Goal: Task Accomplishment & Management: Use online tool/utility

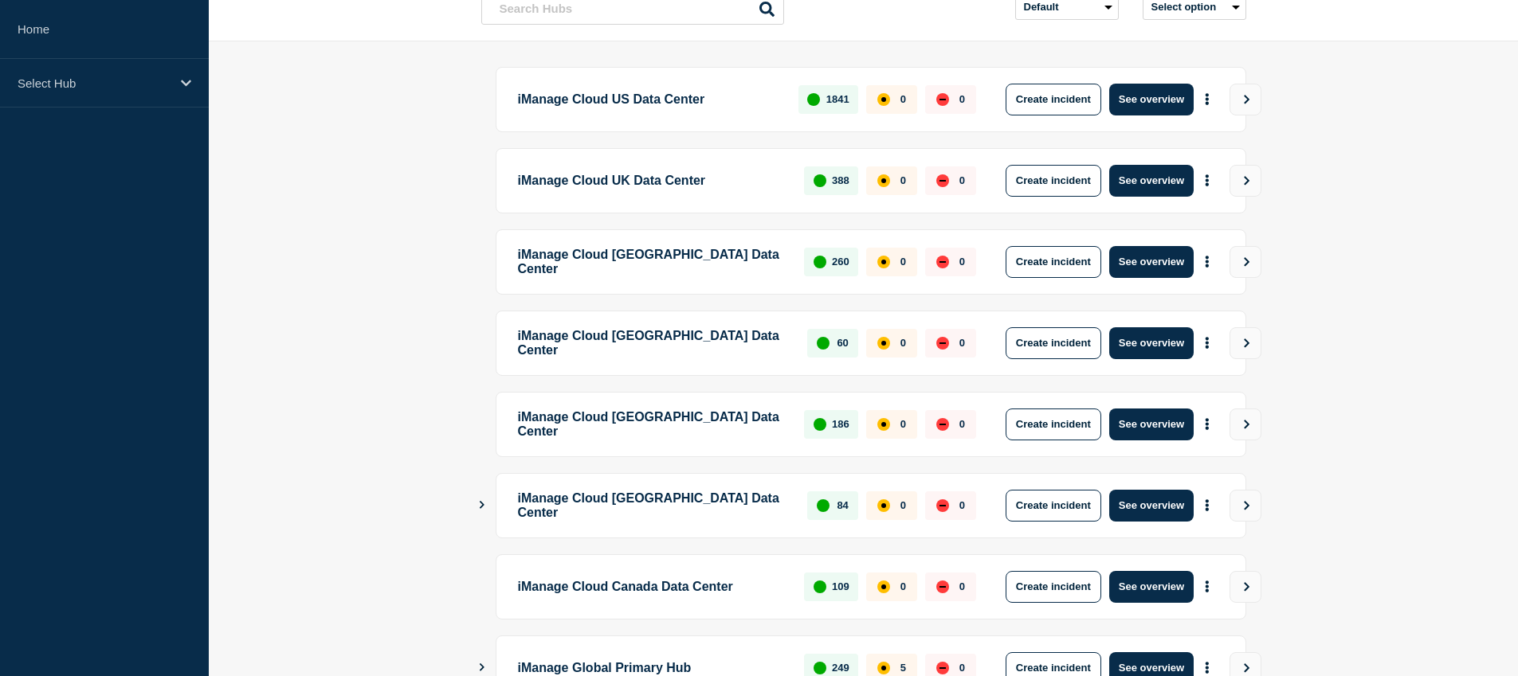
scroll to position [354, 0]
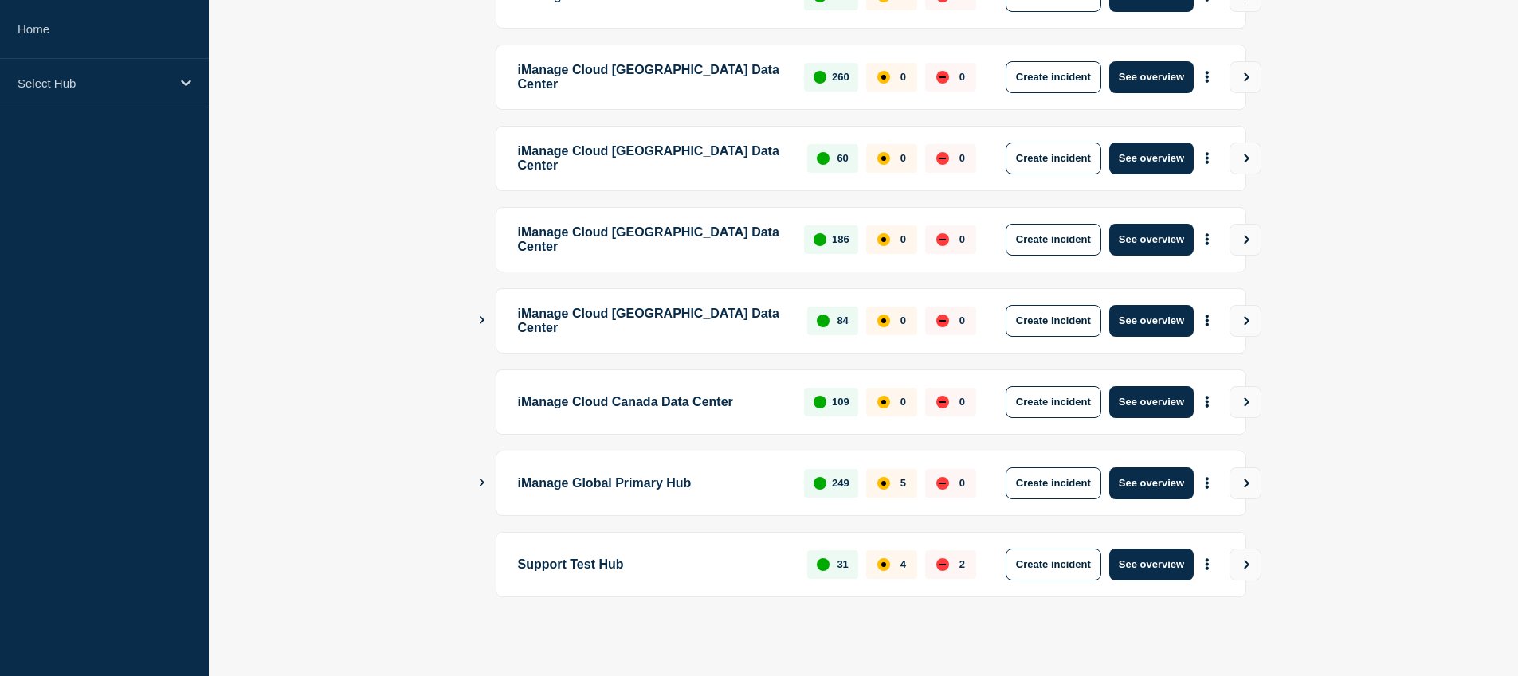
click at [481, 480] on icon "Show Connected Hubs" at bounding box center [482, 483] width 5 height 8
click at [481, 480] on icon "Show Connected Hubs" at bounding box center [481, 483] width 10 height 8
click at [476, 480] on icon "Show Connected Hubs" at bounding box center [481, 483] width 10 height 8
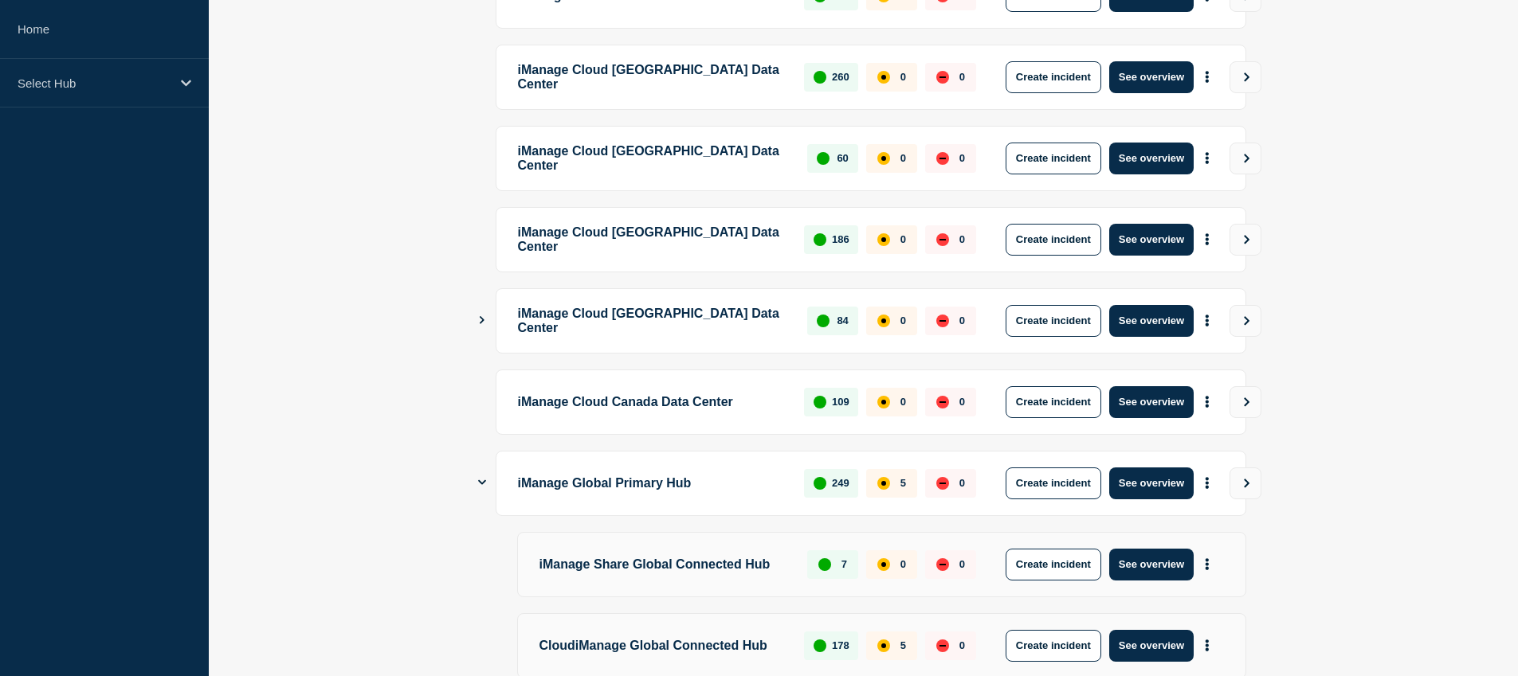
scroll to position [383, 0]
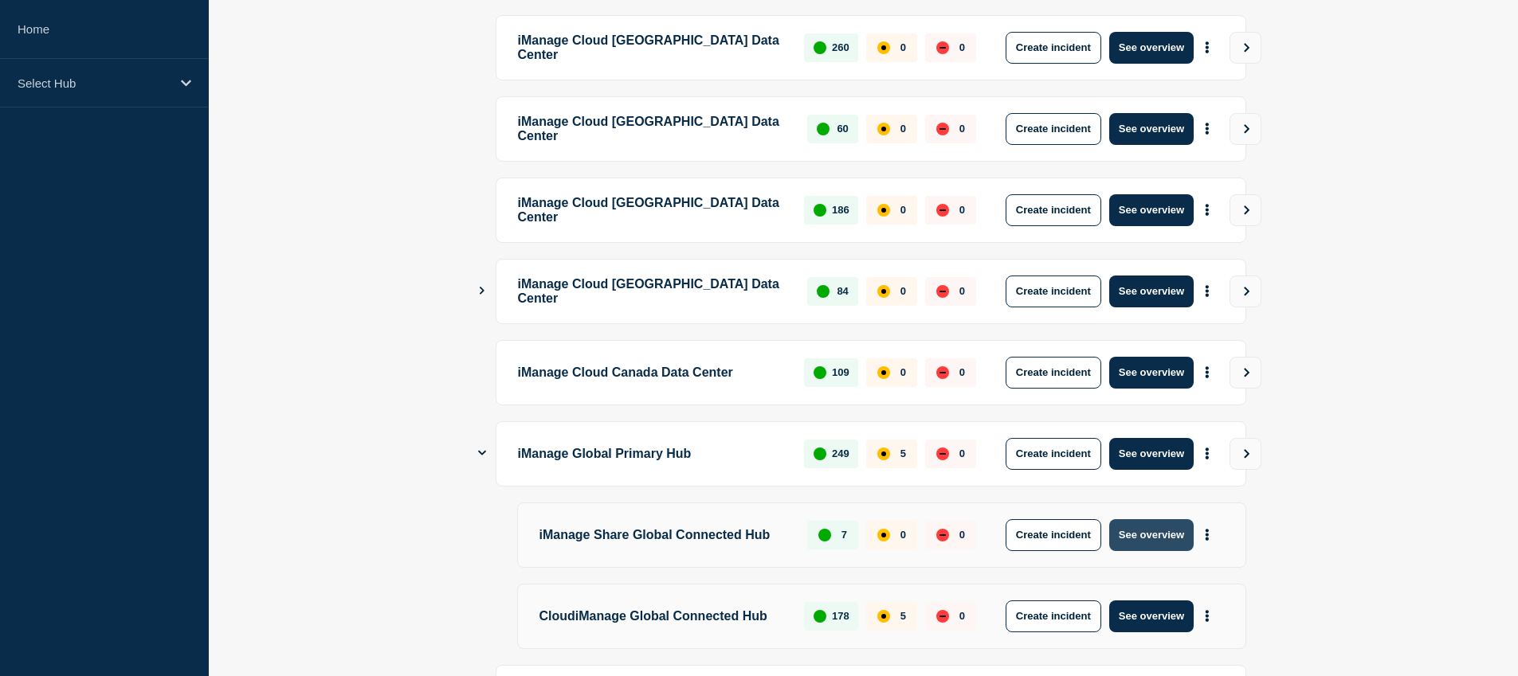
click at [1181, 541] on button "See overview" at bounding box center [1151, 535] width 84 height 32
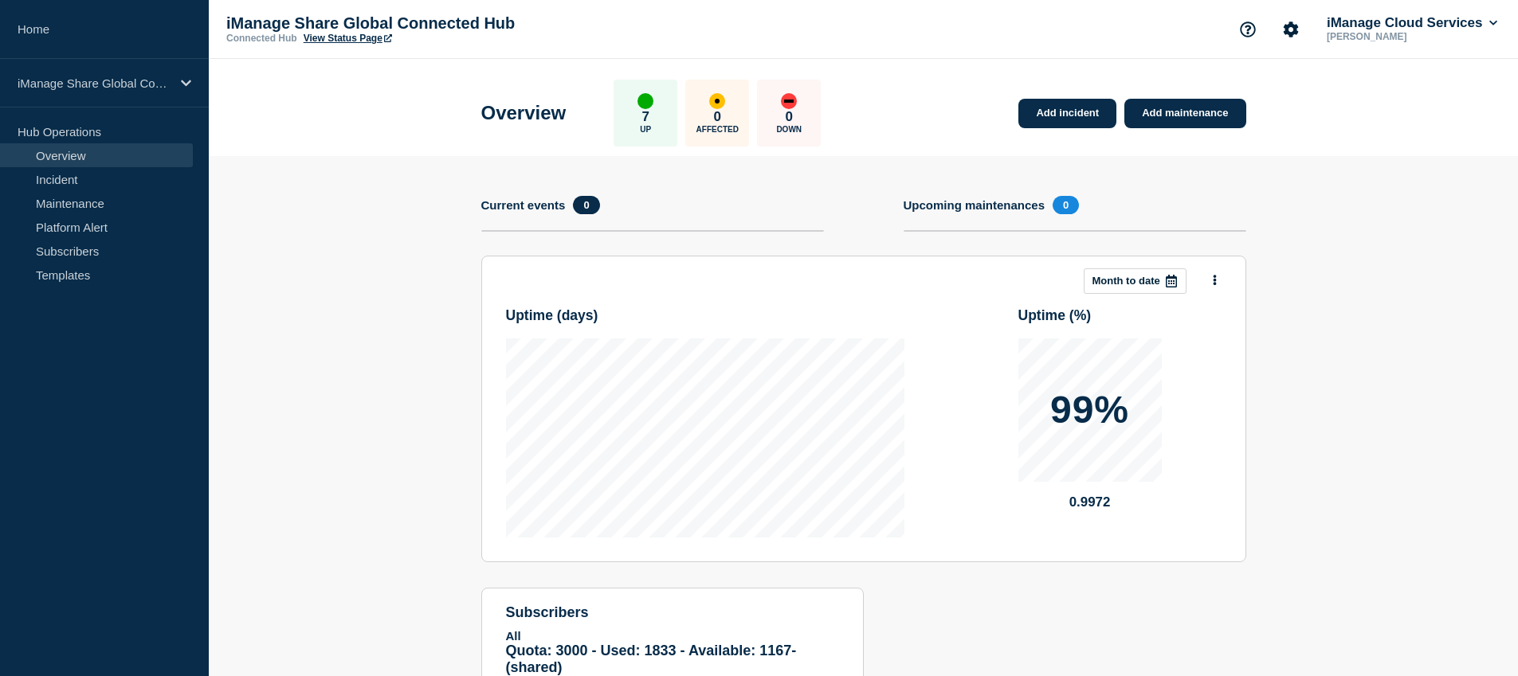
click at [332, 42] on link "View Status Page" at bounding box center [348, 38] width 88 height 11
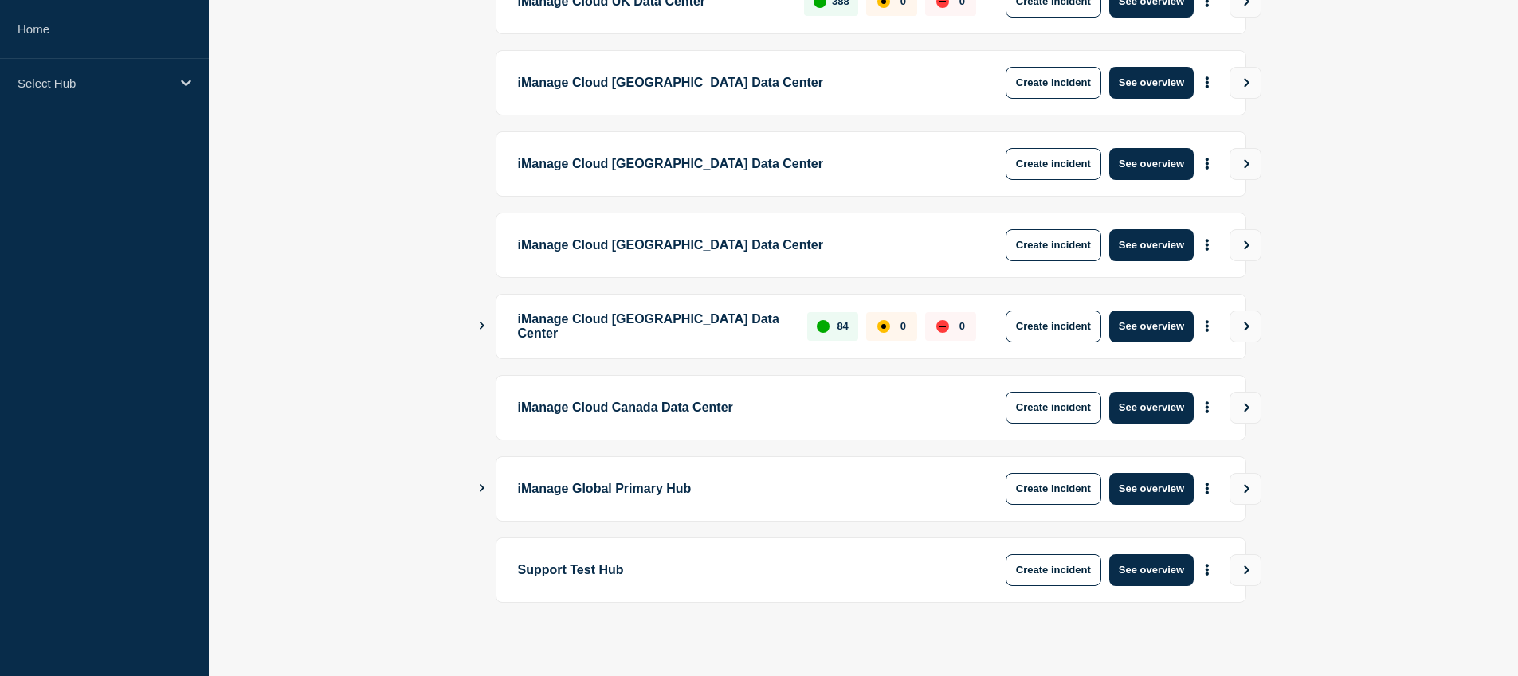
scroll to position [354, 0]
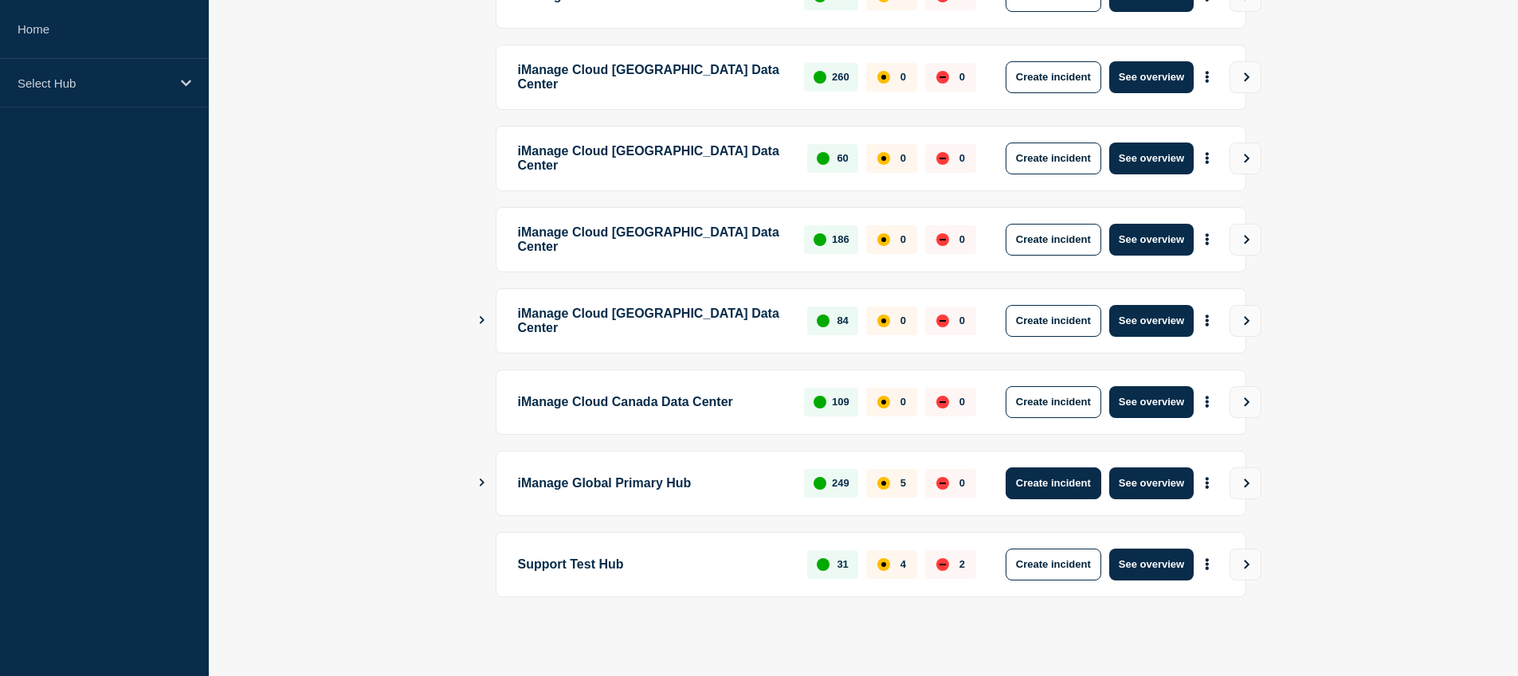
click at [1069, 487] on button "Create incident" at bounding box center [1053, 484] width 96 height 32
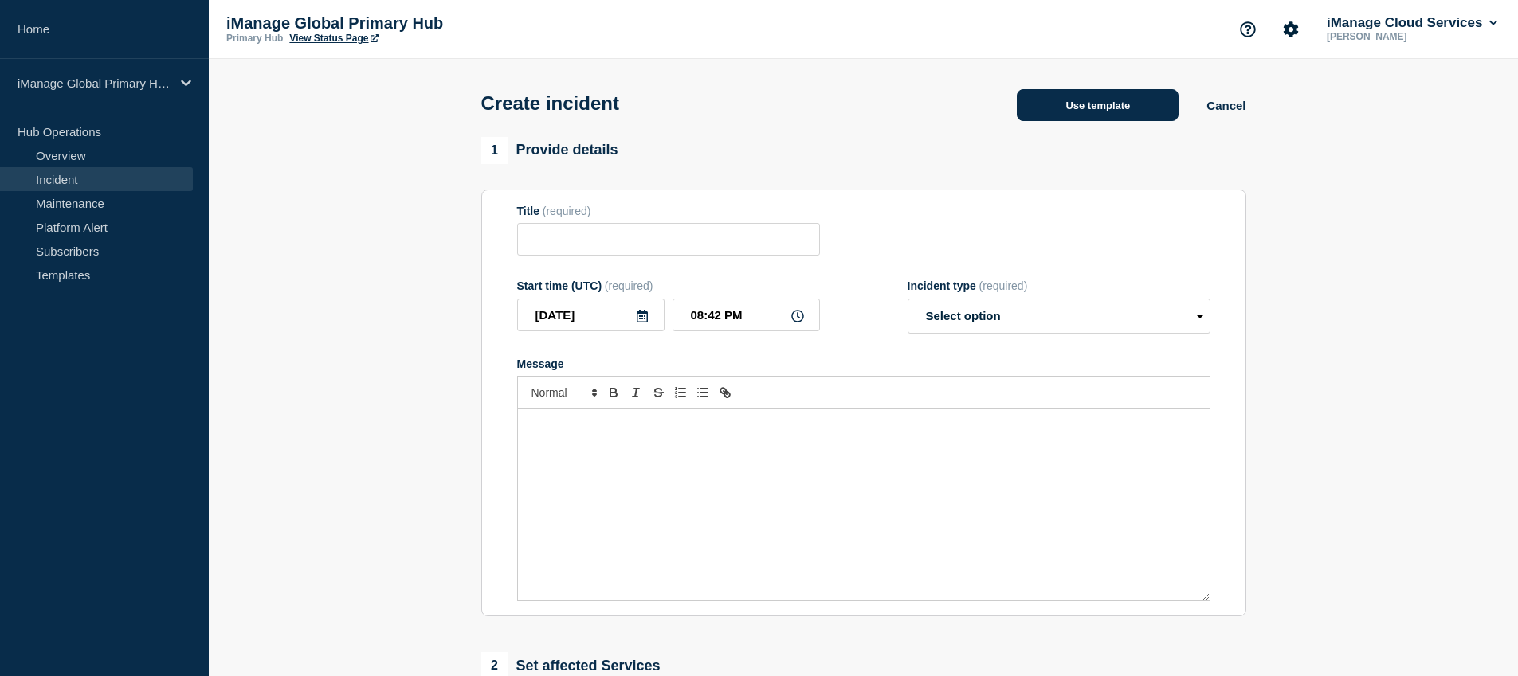
click at [1117, 107] on button "Use template" at bounding box center [1098, 105] width 162 height 32
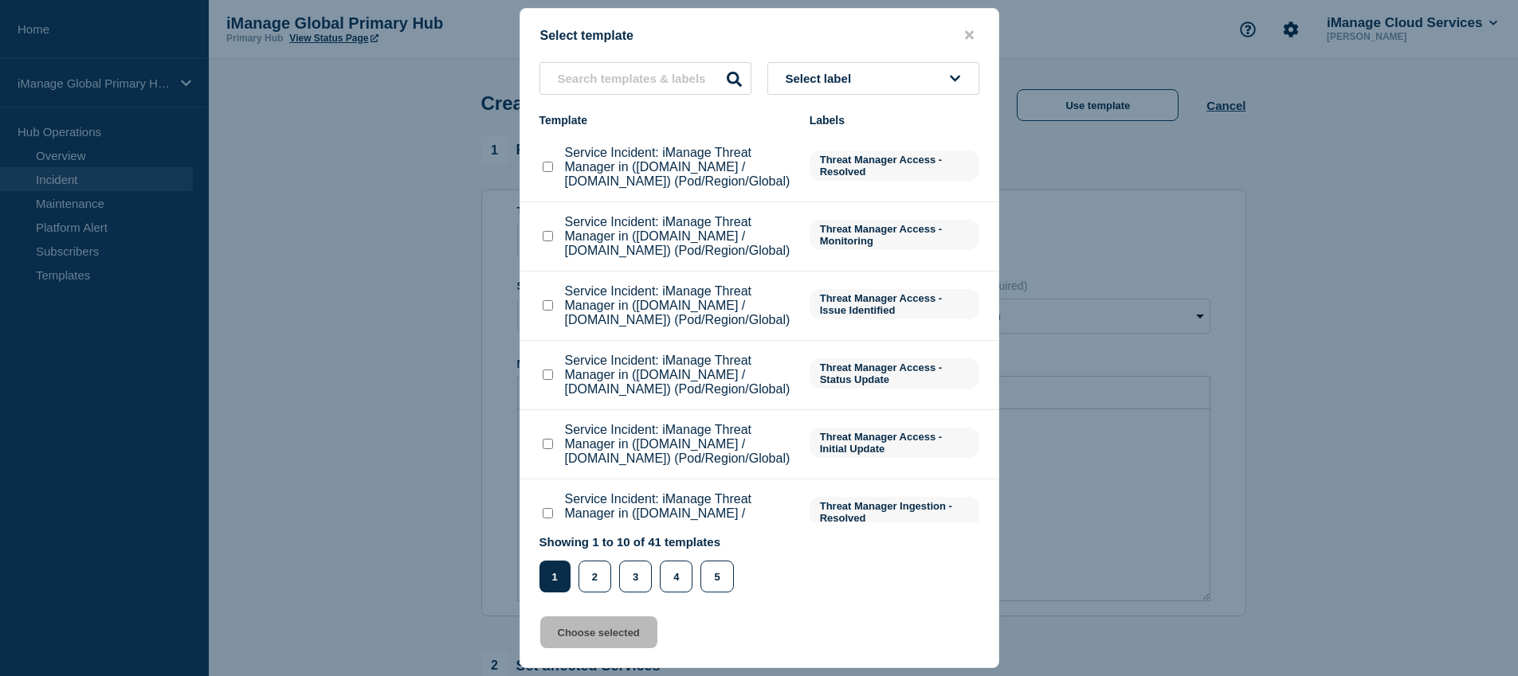
click at [906, 74] on button "Select label" at bounding box center [873, 78] width 212 height 33
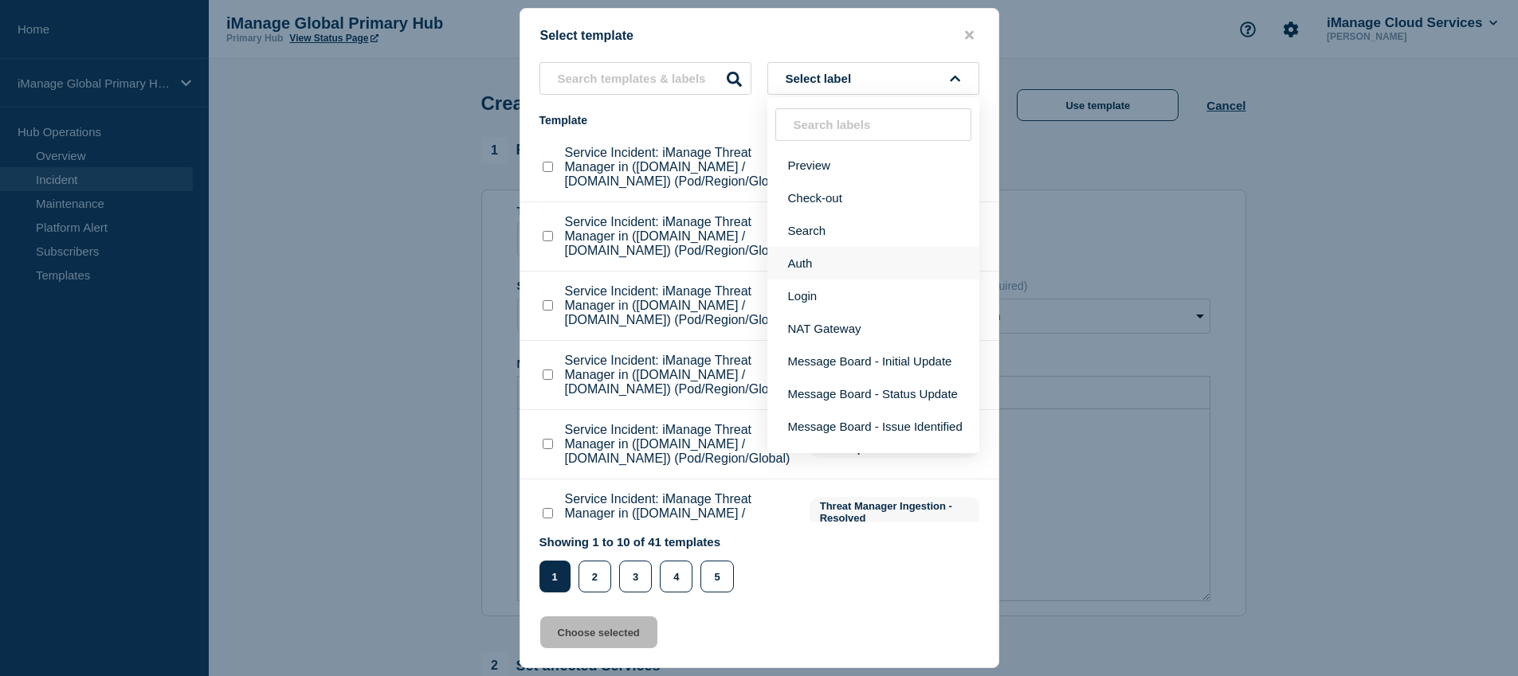
scroll to position [21, 0]
click at [872, 354] on button "Message Board - Initial Update" at bounding box center [873, 340] width 212 height 33
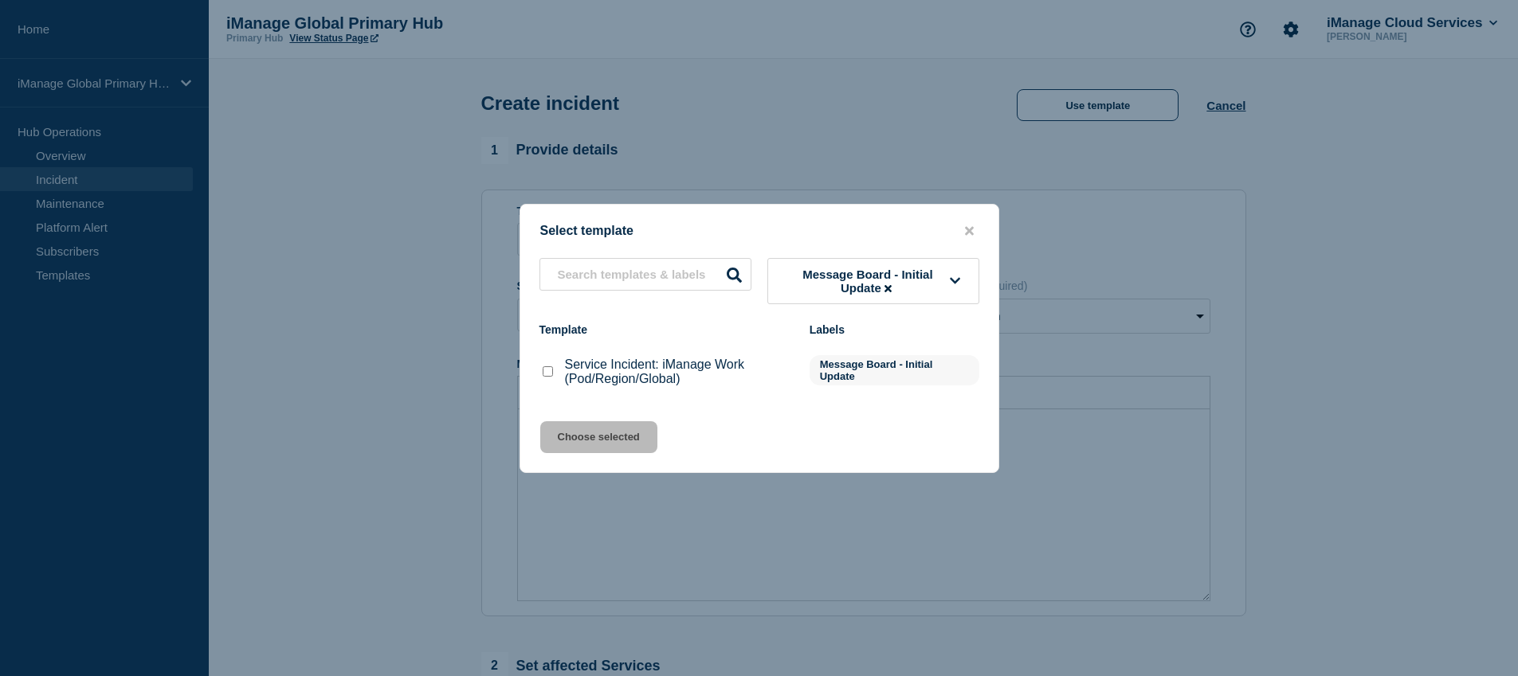
click at [561, 375] on div "Service Incident: iManage Work (Pod/Region/Global)" at bounding box center [666, 372] width 254 height 29
click at [549, 370] on input "Service Incident: iManage Work (Pod/Region/Global) checkbox" at bounding box center [548, 371] width 10 height 10
checkbox input "true"
click at [598, 439] on button "Choose selected" at bounding box center [598, 437] width 117 height 32
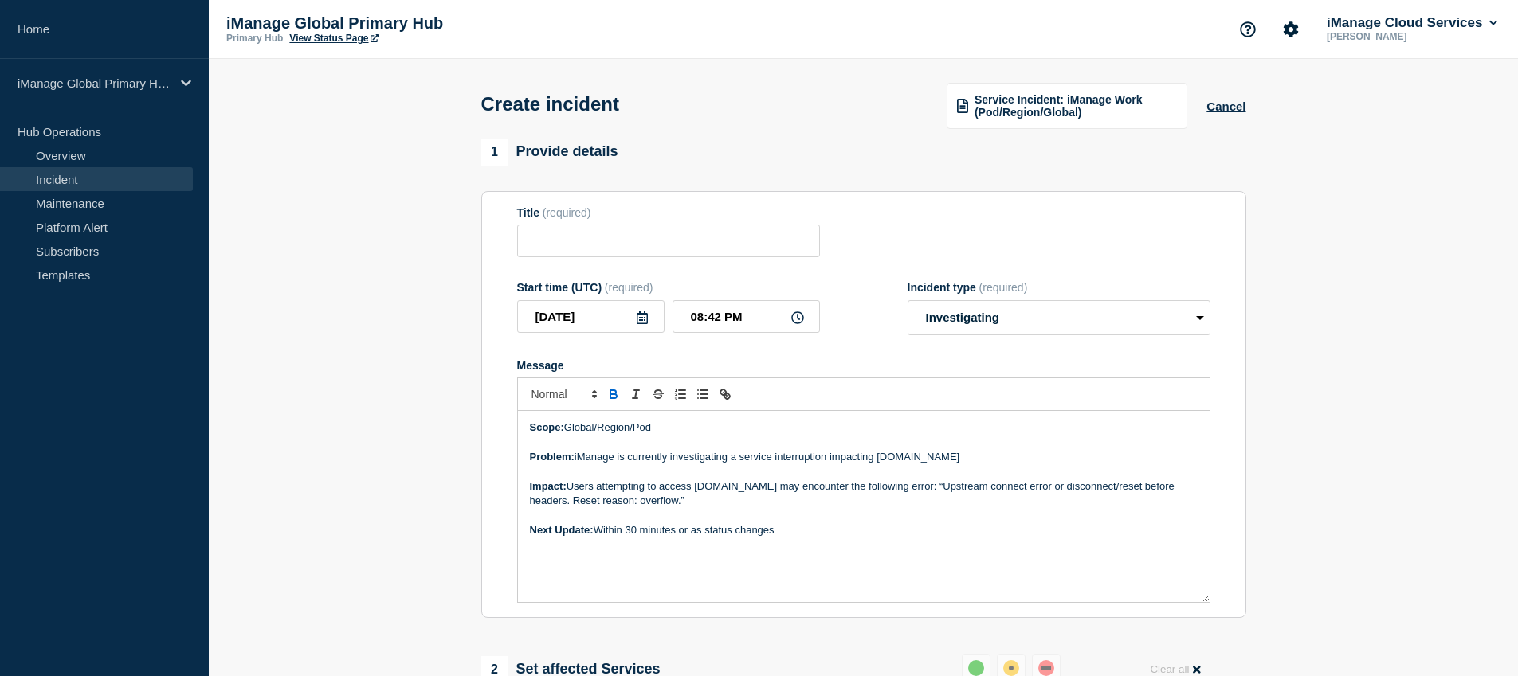
type input "Service Incident: iManage Work (Pod/Region/Global)"
select select "investigating"
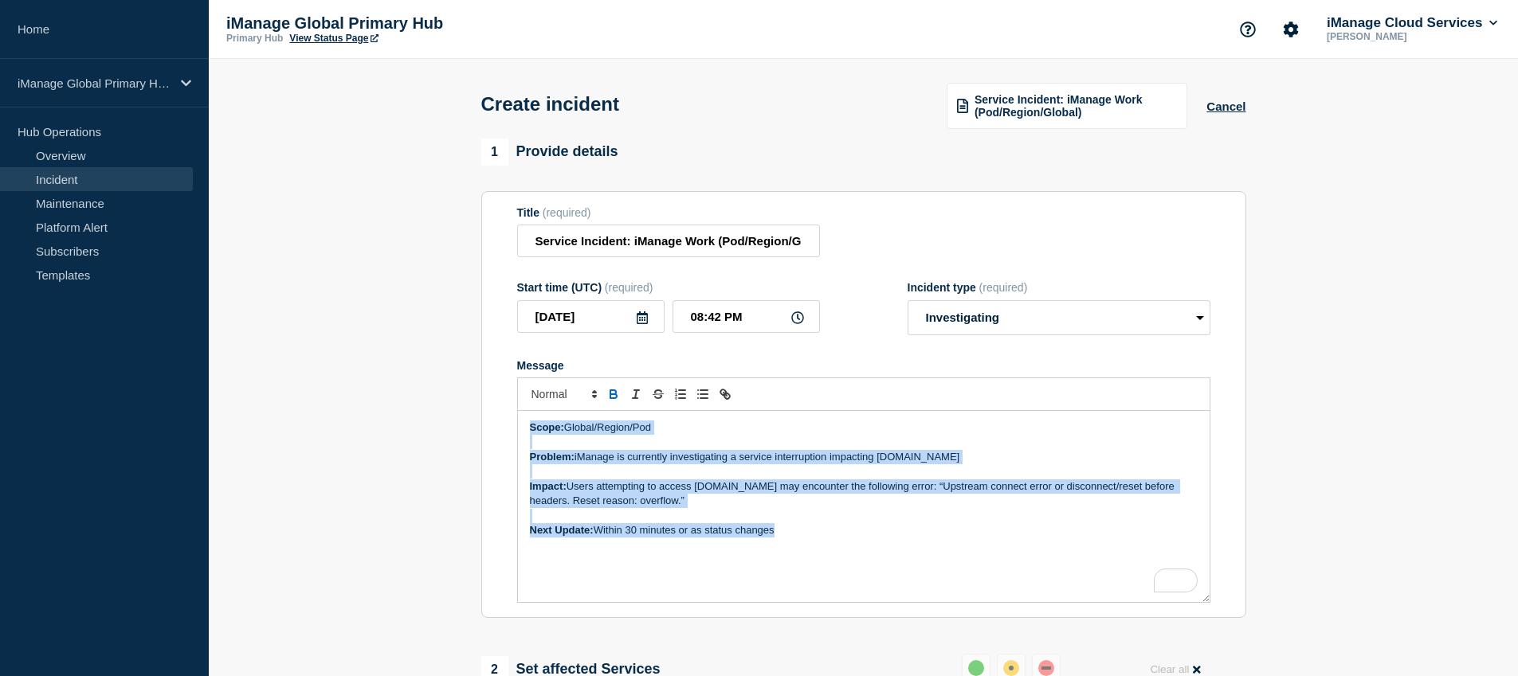
drag, startPoint x: 803, startPoint y: 541, endPoint x: 523, endPoint y: 433, distance: 300.6
click at [523, 433] on div "Scope: Global/Region/Pod Problem: iManage is currently investigating a service …" at bounding box center [863, 506] width 691 height 191
copy div "Scope: Global/Region/Pod Problem: iManage is currently investigating a service …"
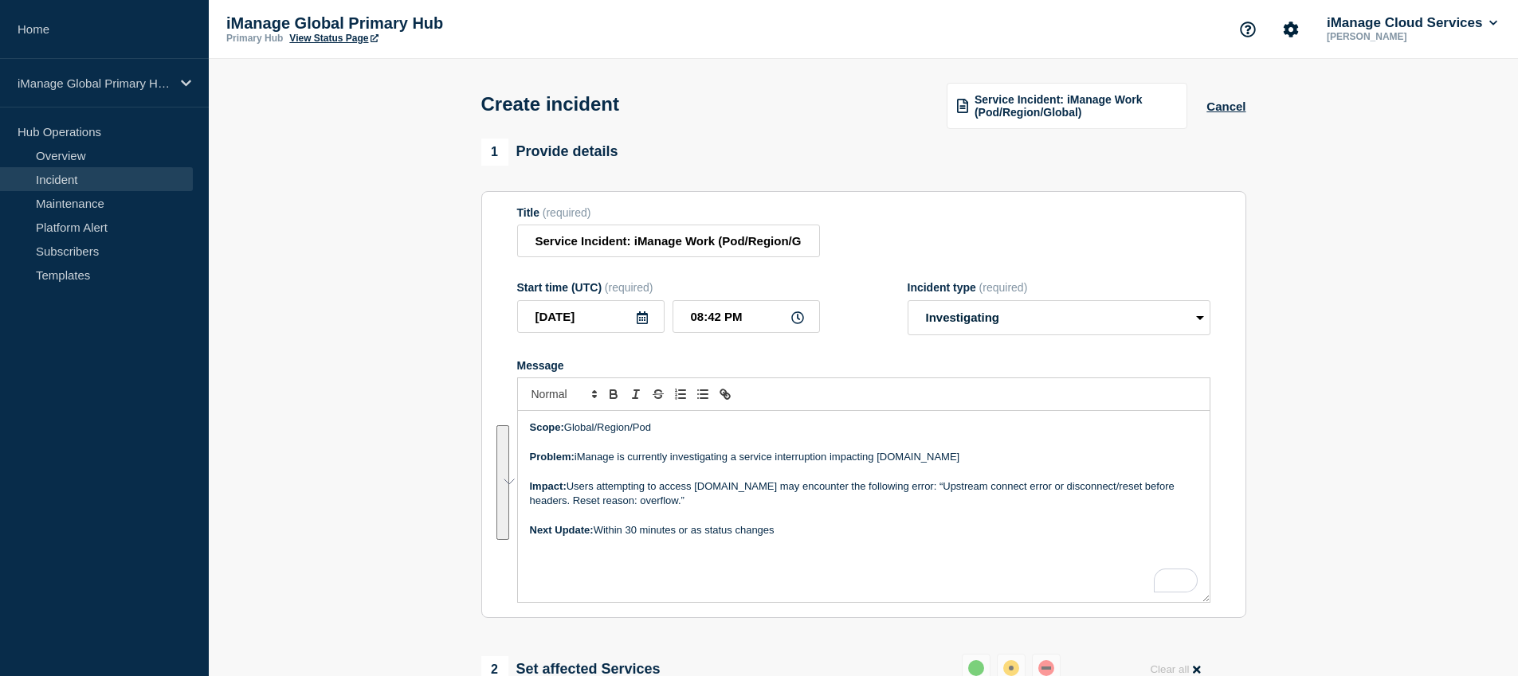
click at [410, 378] on section "1 Provide details Title (required) Service Incident: iManage Work (Pod/Region/G…" at bounding box center [863, 637] width 1309 height 996
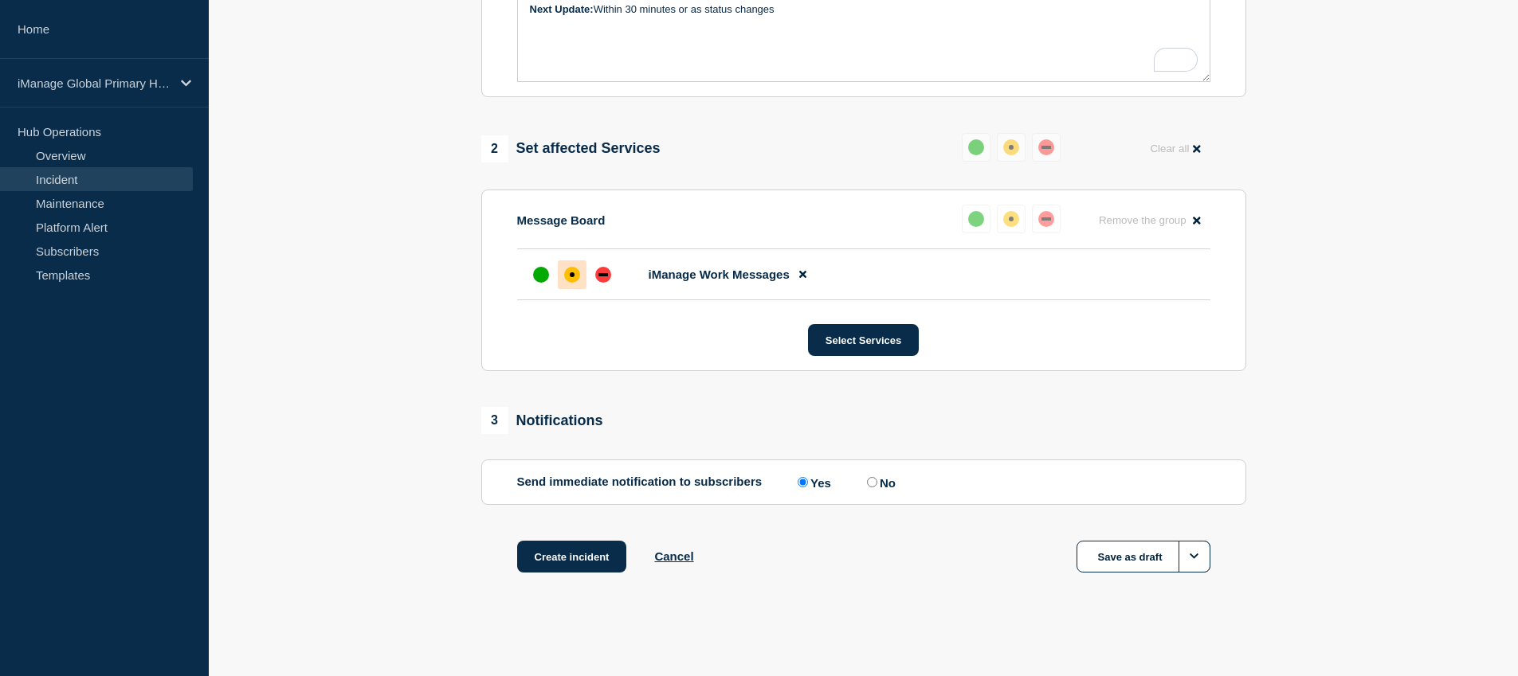
scroll to position [0, 0]
